Goal: Check status: Check status

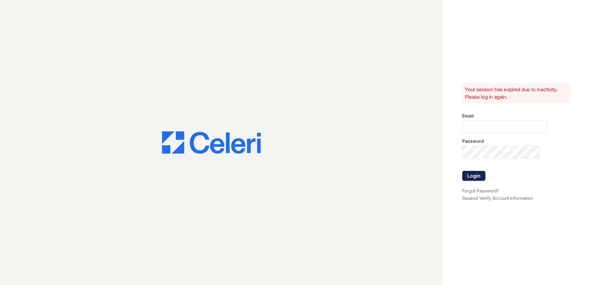
type input "[EMAIL_ADDRESS][DOMAIN_NAME]"
click at [480, 175] on button "Login" at bounding box center [473, 176] width 23 height 10
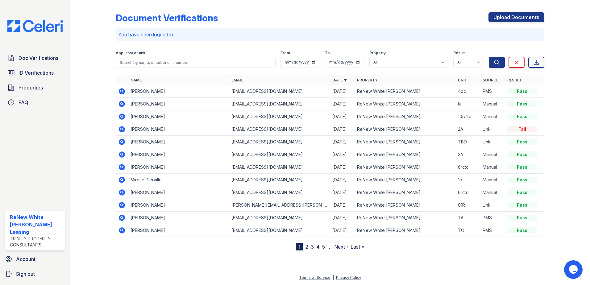
click at [123, 89] on icon at bounding box center [121, 91] width 7 height 7
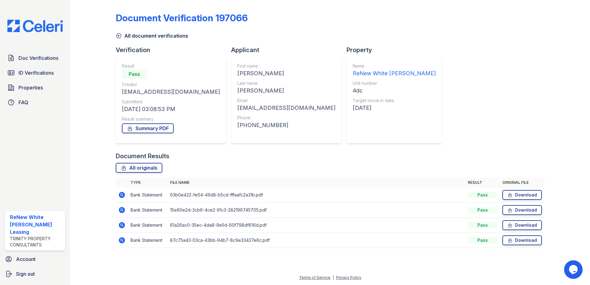
click at [121, 192] on icon at bounding box center [121, 194] width 7 height 7
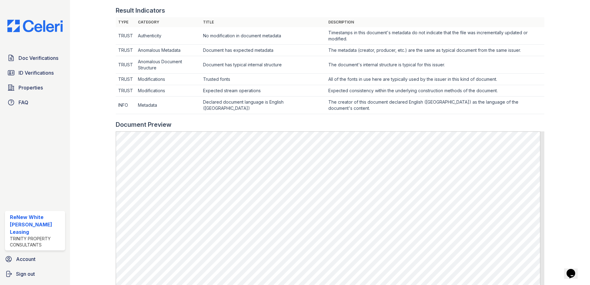
scroll to position [337, 0]
